Goal: Navigation & Orientation: Find specific page/section

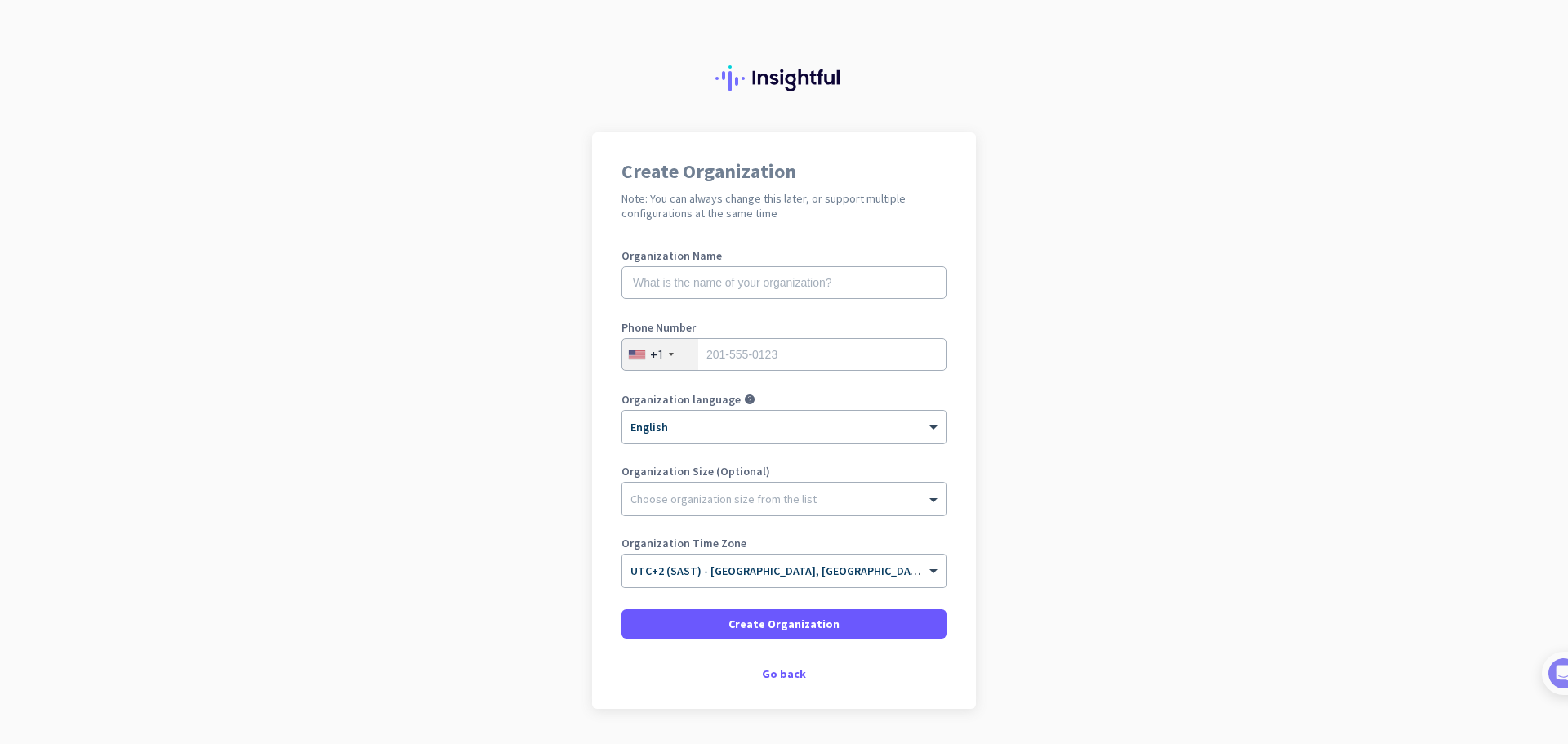
click at [777, 675] on div "Go back" at bounding box center [784, 674] width 325 height 12
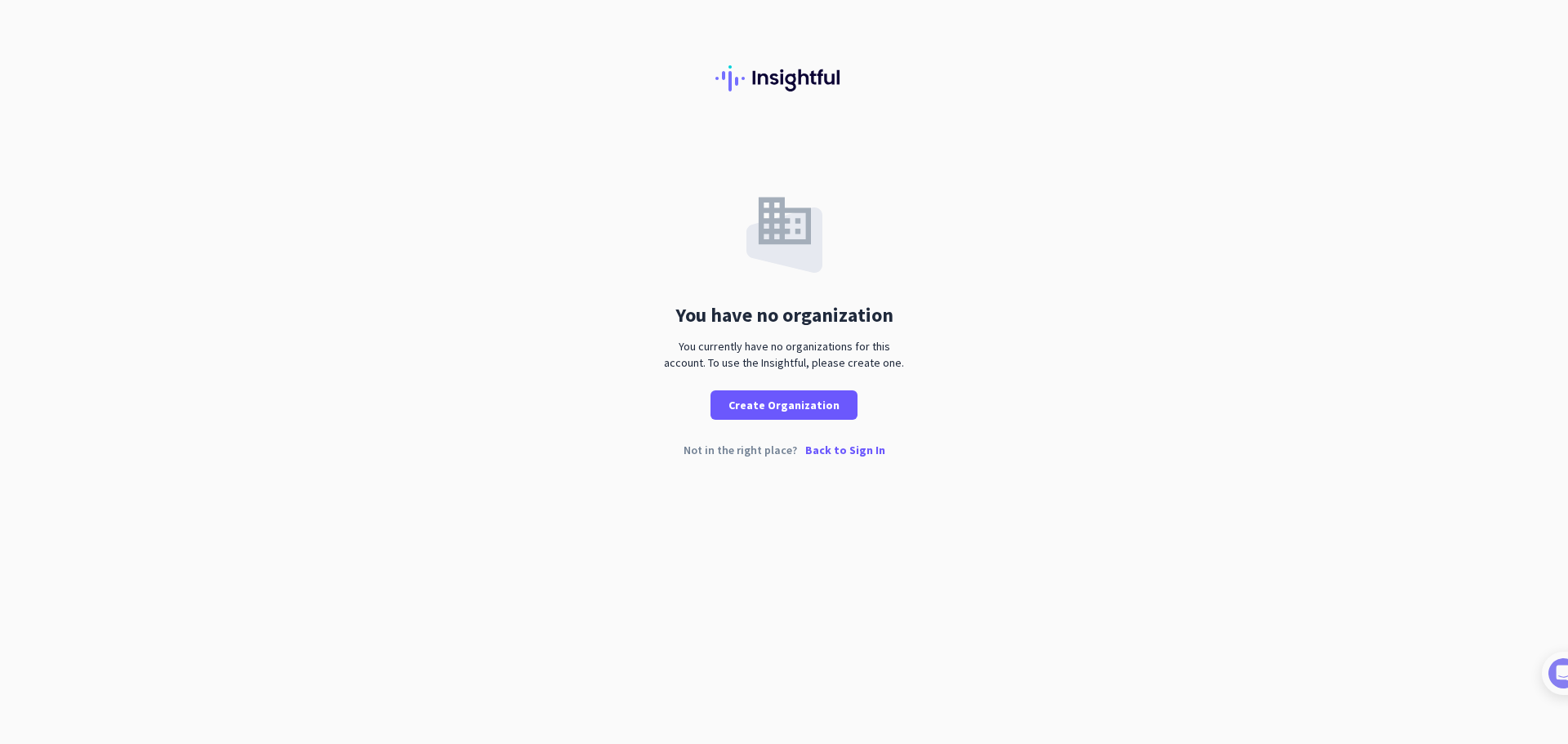
click at [863, 451] on p "Back to Sign In" at bounding box center [845, 449] width 80 height 12
